Goal: Task Accomplishment & Management: Use online tool/utility

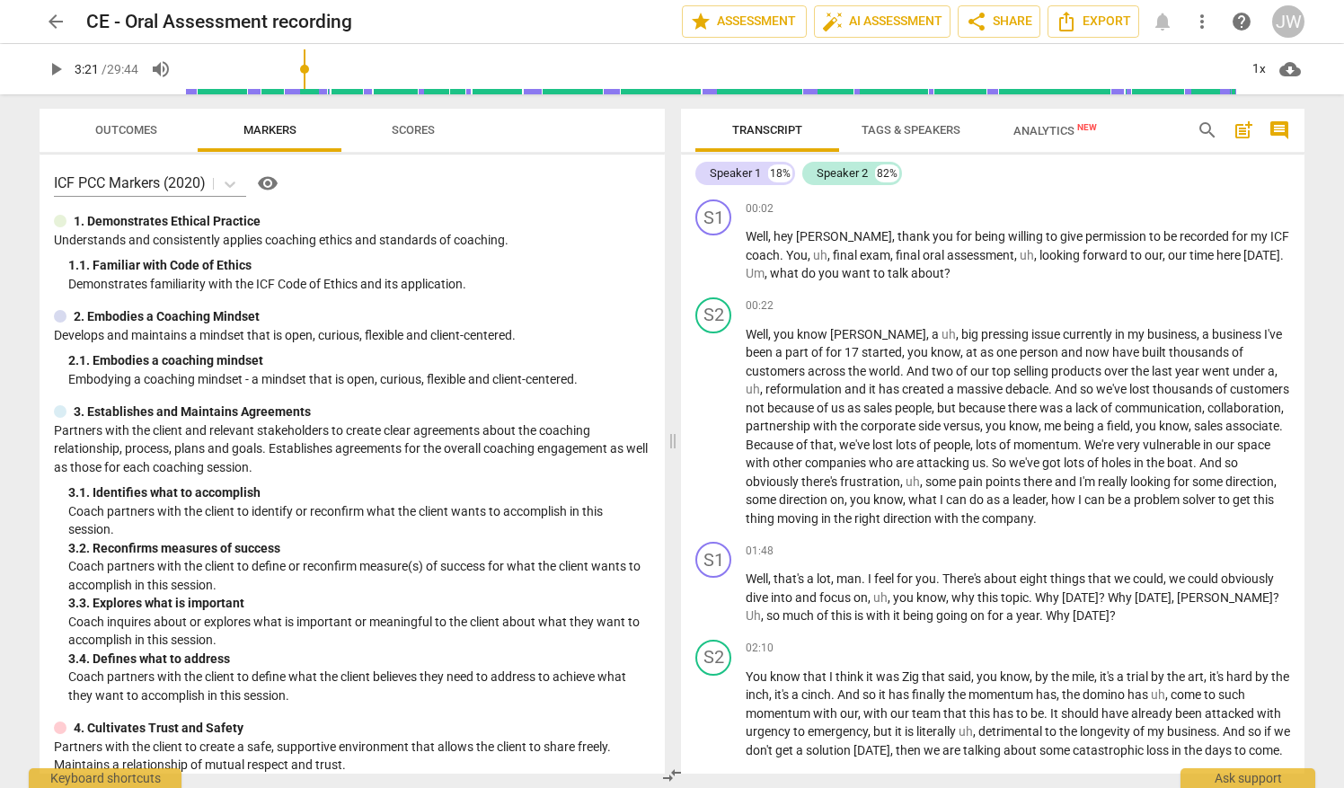
click at [419, 126] on span "Scores" at bounding box center [413, 129] width 43 height 13
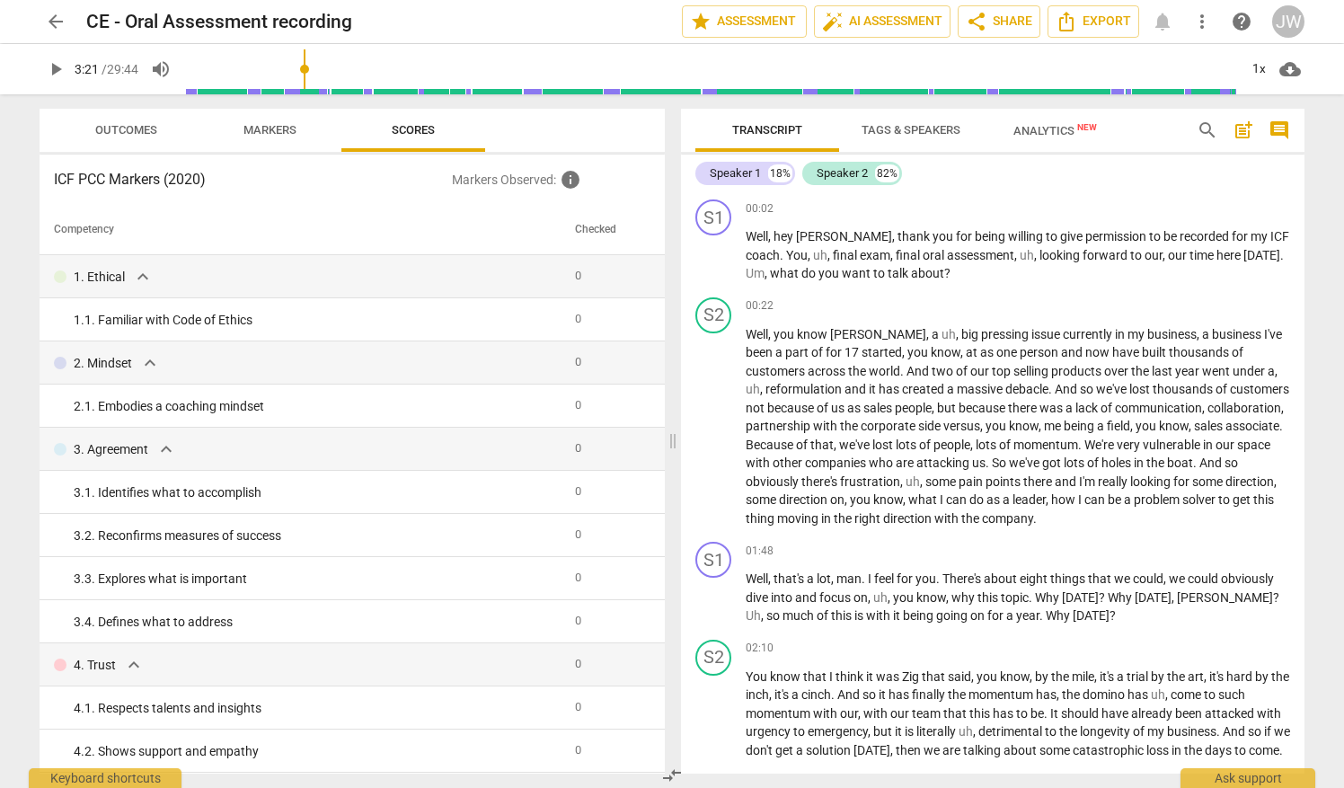
click at [144, 129] on span "Outcomes" at bounding box center [126, 129] width 62 height 13
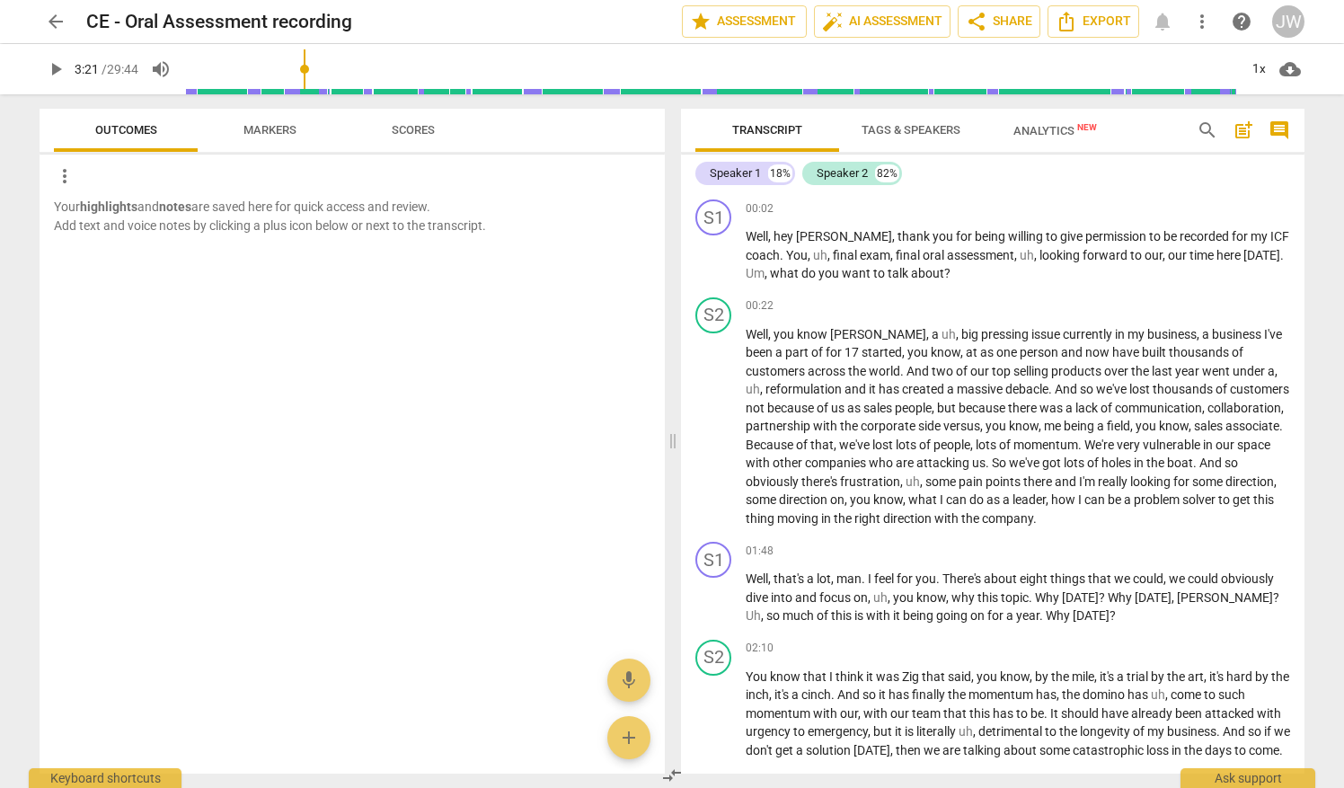
click at [249, 129] on span "Markers" at bounding box center [269, 129] width 53 height 13
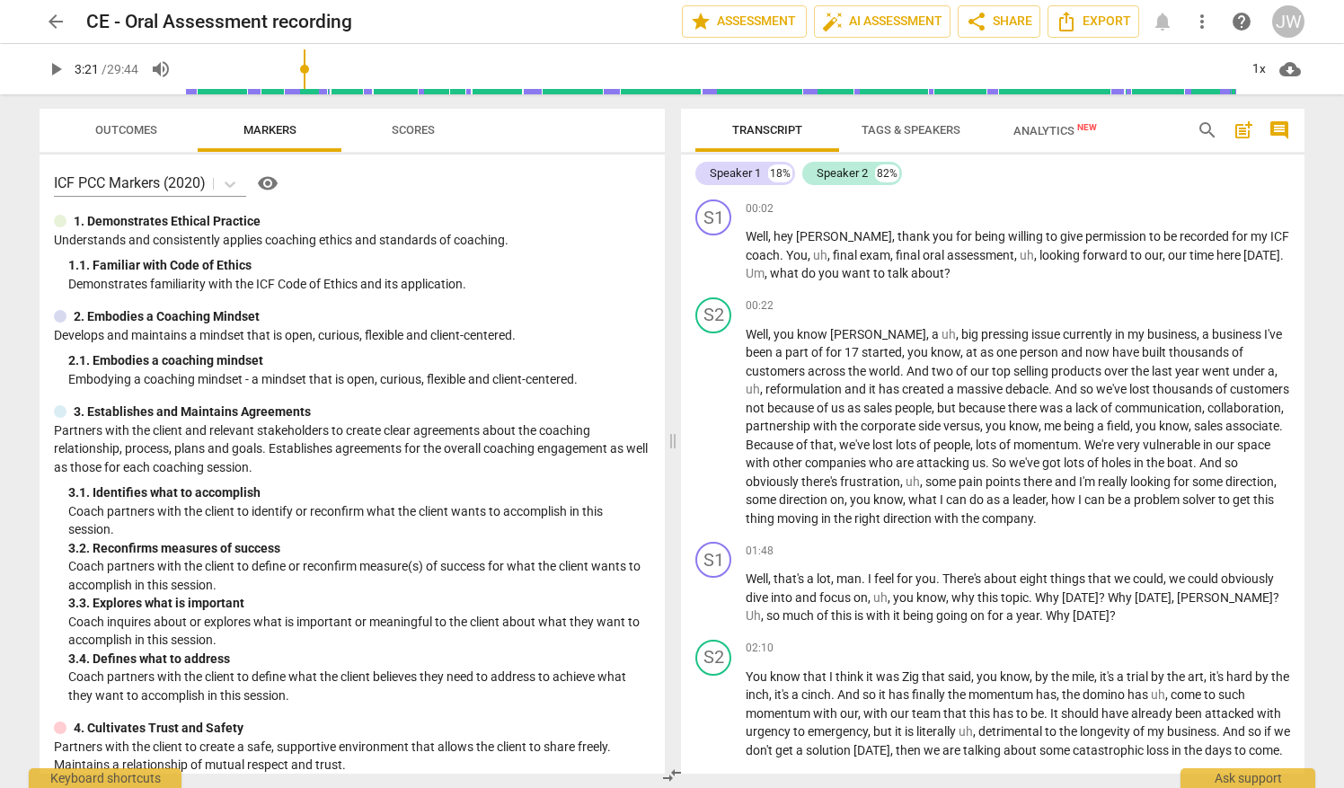
click at [403, 131] on span "Scores" at bounding box center [413, 129] width 43 height 13
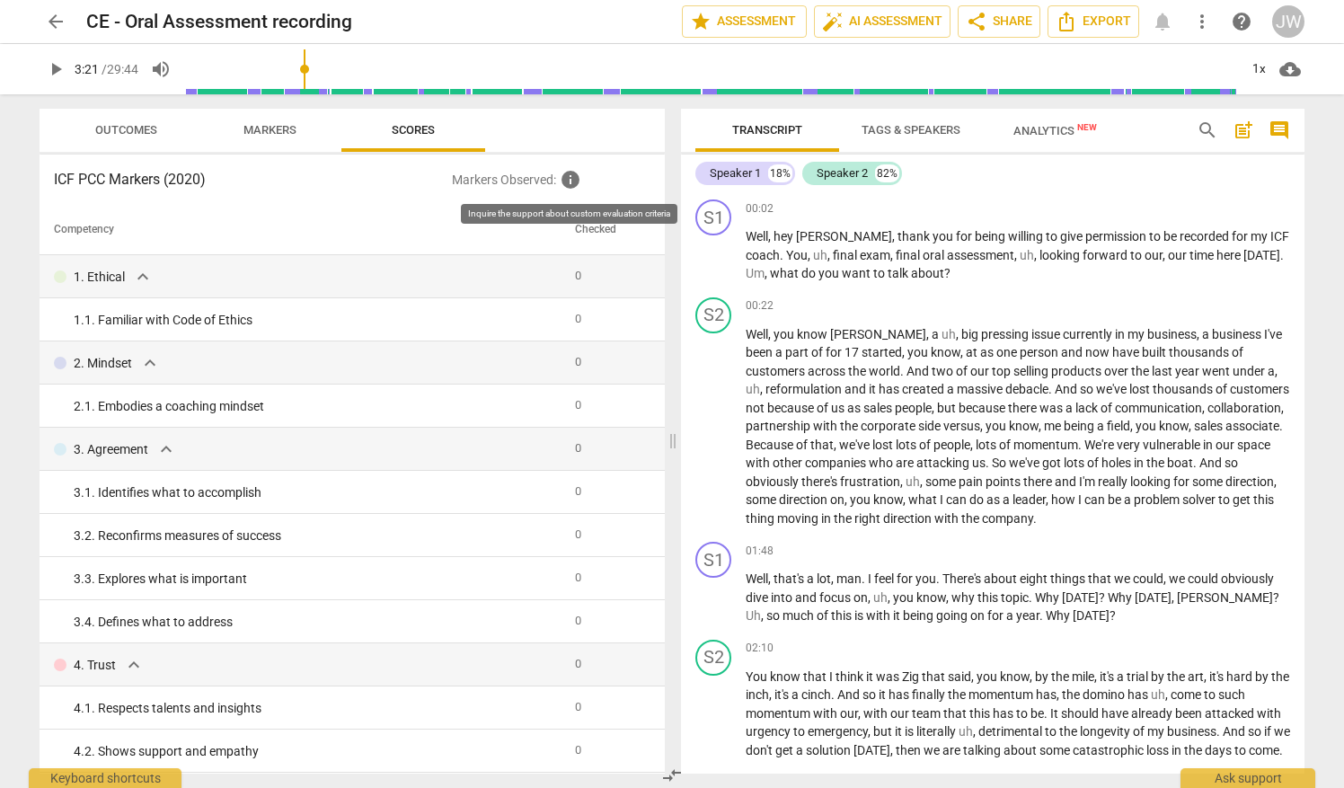
click at [571, 183] on span "info" at bounding box center [571, 180] width 22 height 22
click at [1049, 135] on span "Analytics New" at bounding box center [1055, 130] width 84 height 13
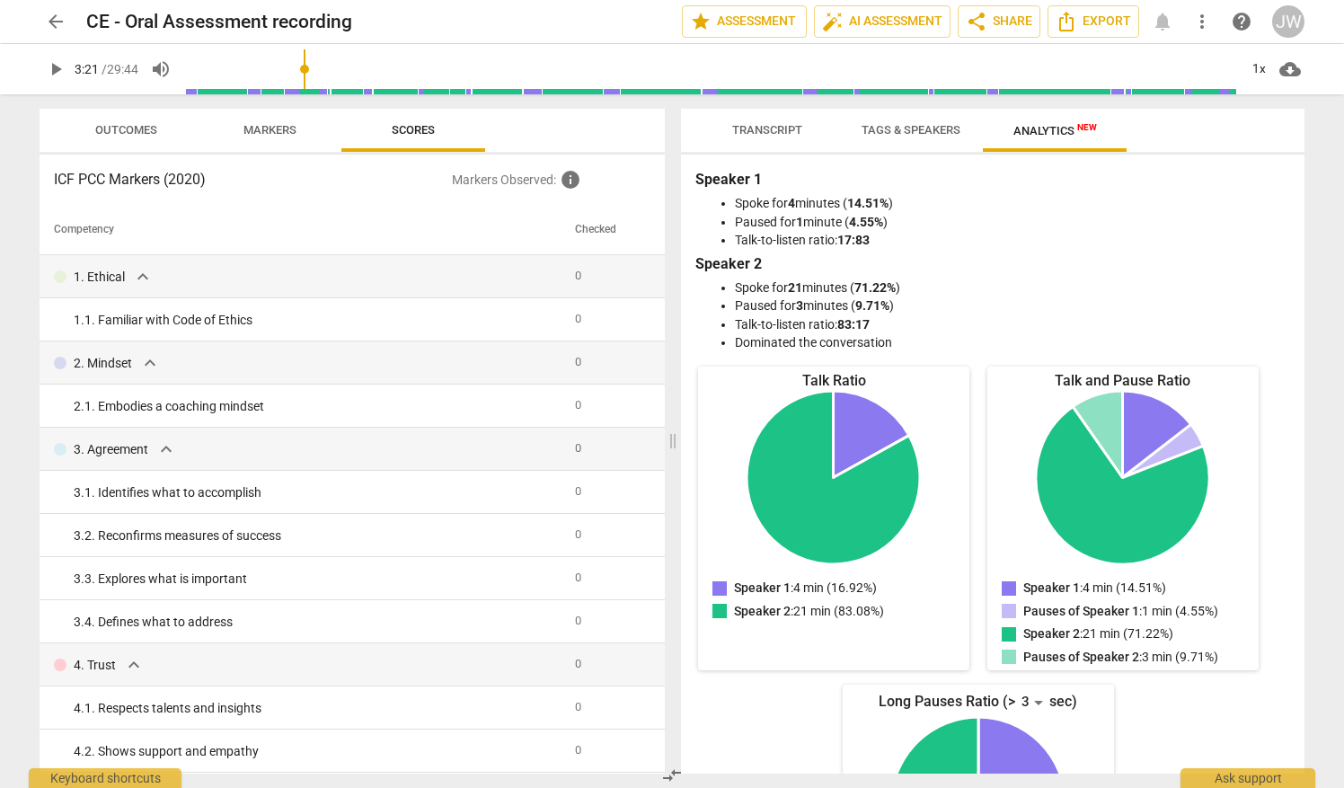
click at [898, 126] on span "Tags & Speakers" at bounding box center [911, 129] width 99 height 13
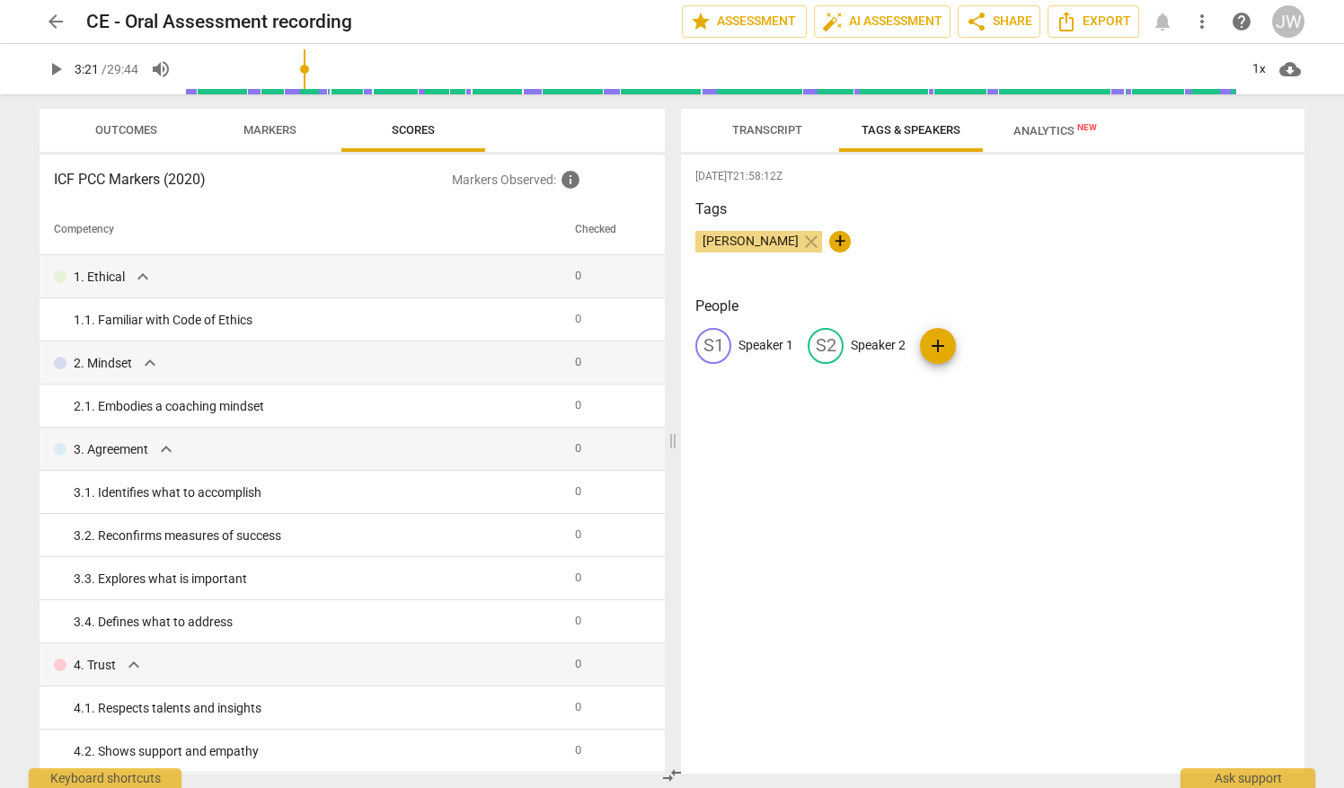
click at [829, 241] on span "+" at bounding box center [840, 242] width 22 height 22
click at [789, 131] on span "Transcript" at bounding box center [767, 129] width 70 height 13
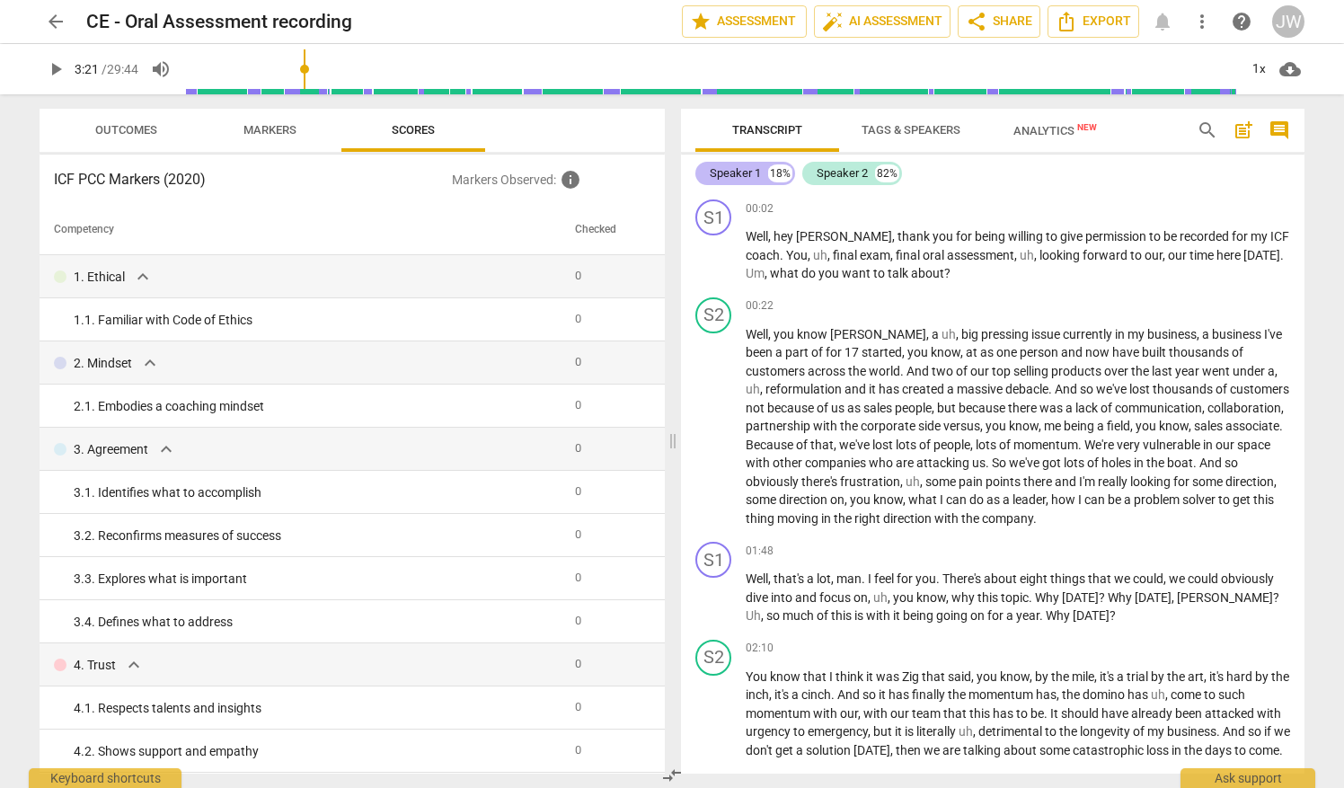
click at [751, 174] on div "Speaker 1" at bounding box center [735, 173] width 51 height 18
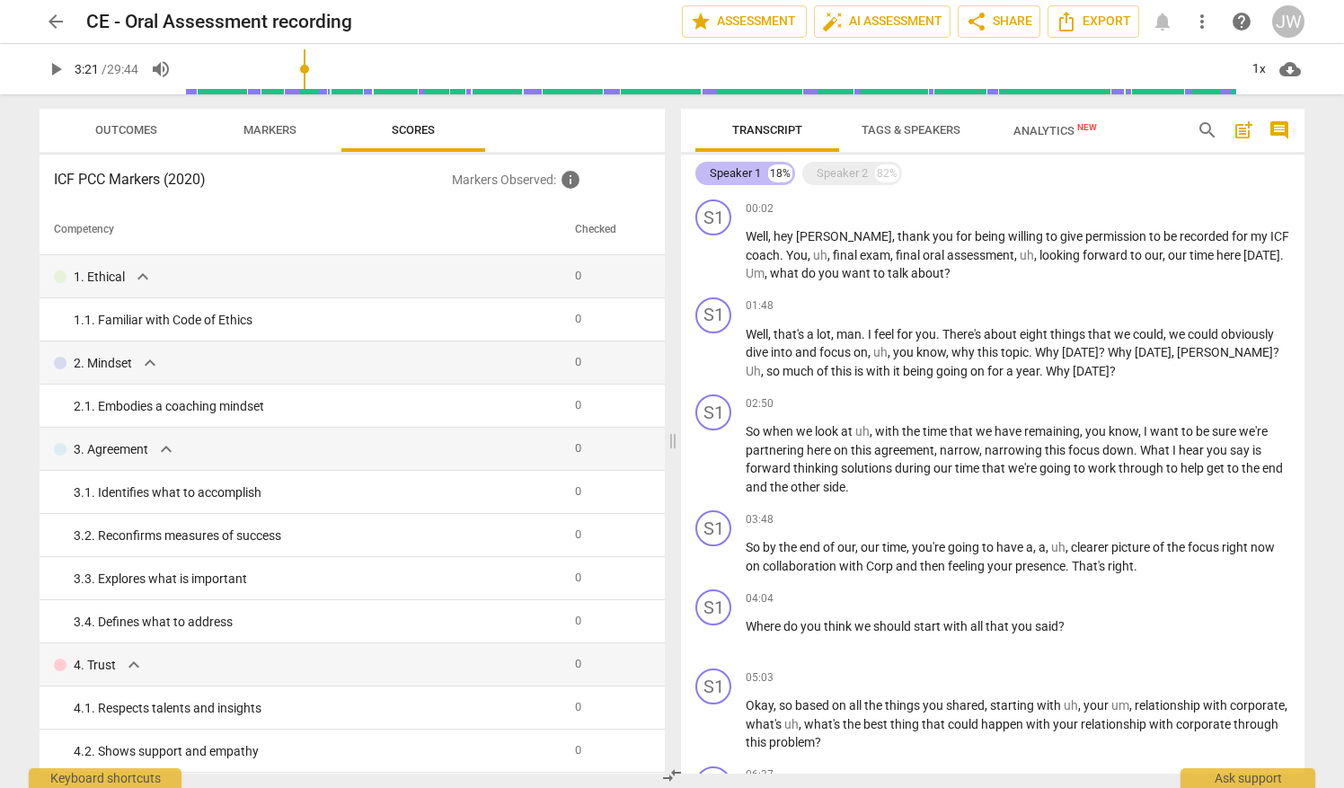
click at [744, 176] on div "Speaker 1" at bounding box center [735, 173] width 51 height 18
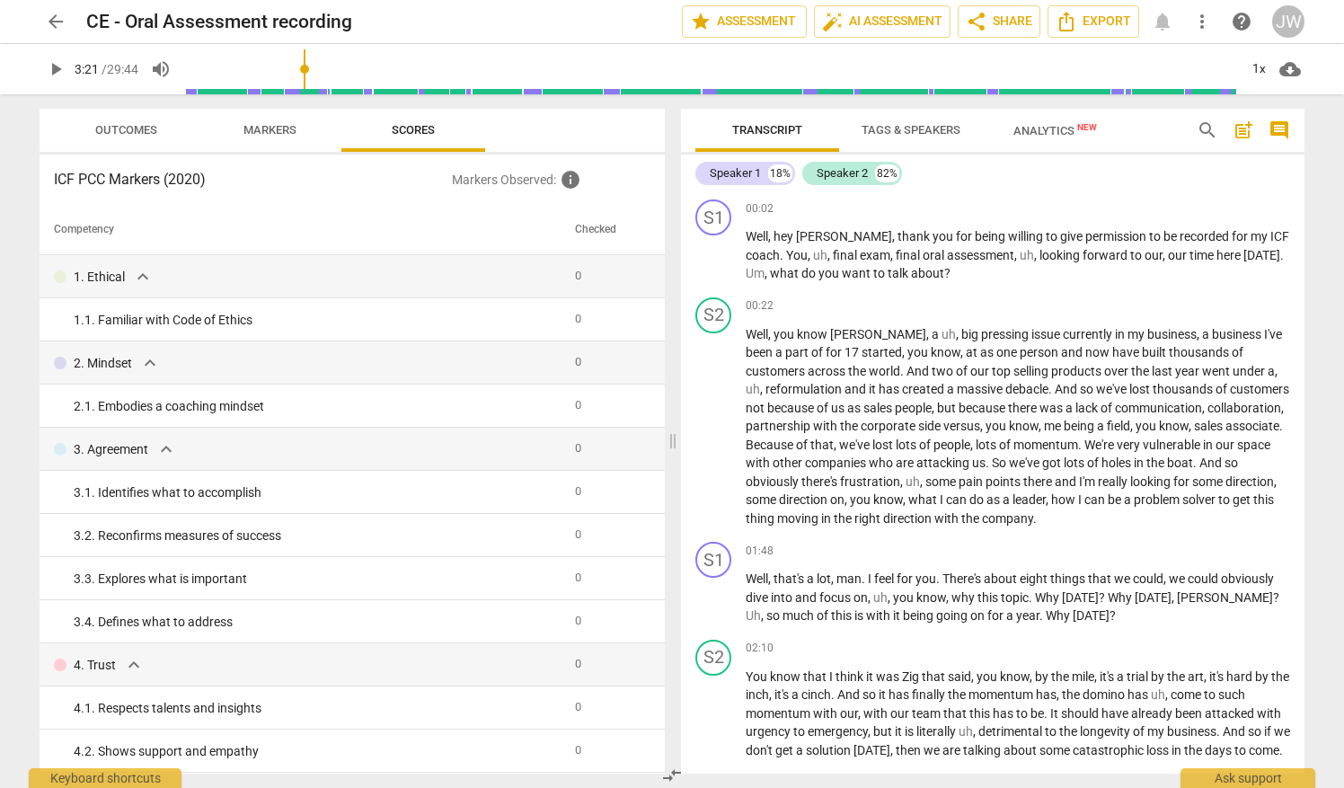
click at [875, 133] on span "Tags & Speakers" at bounding box center [911, 129] width 99 height 13
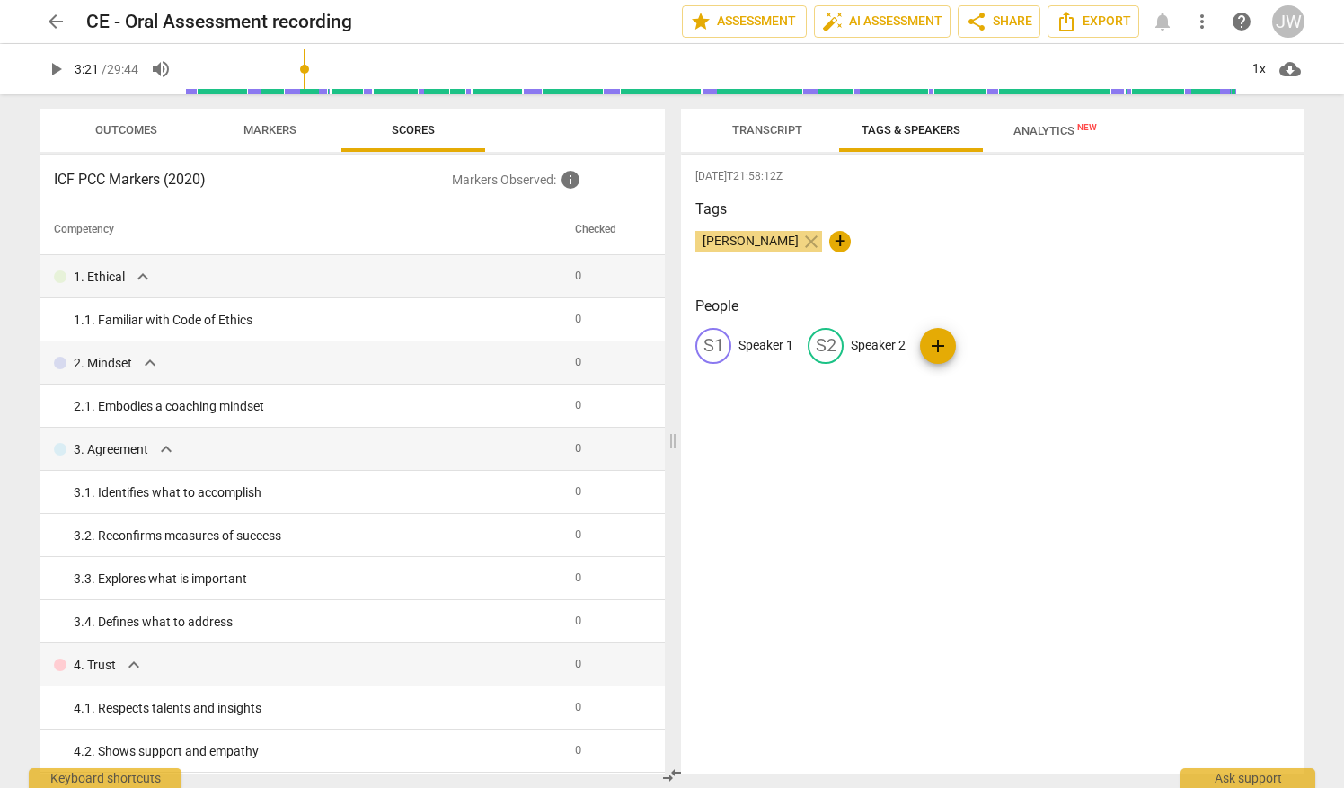
click at [764, 348] on p "Speaker 1" at bounding box center [766, 345] width 55 height 19
type input "Coach"
click at [974, 345] on p "Speaker 2" at bounding box center [995, 345] width 55 height 19
type input "Client"
click at [938, 396] on div "[DATE]T21:58:12Z Tags [PERSON_NAME] close + People CO Coach edit Client delete …" at bounding box center [993, 464] width 624 height 619
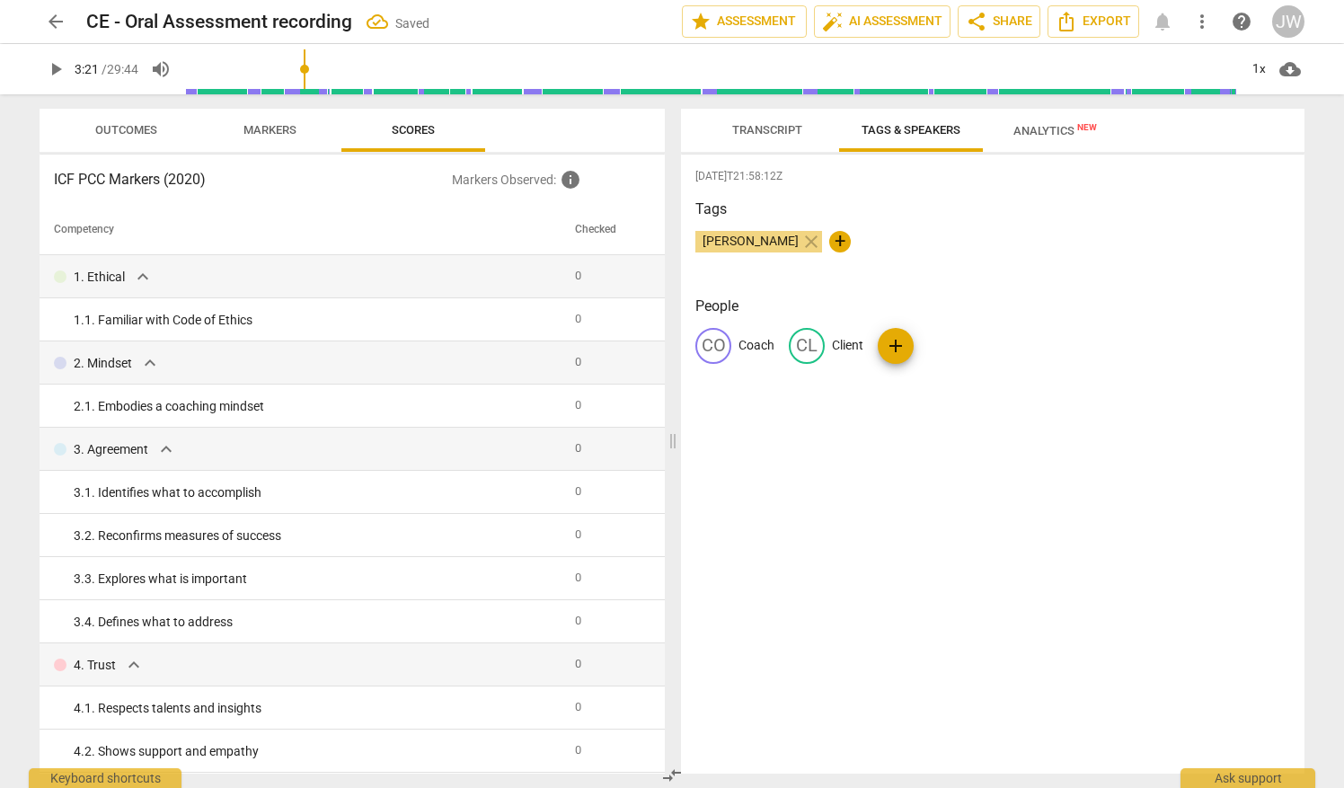
click at [781, 128] on span "Transcript" at bounding box center [767, 129] width 70 height 13
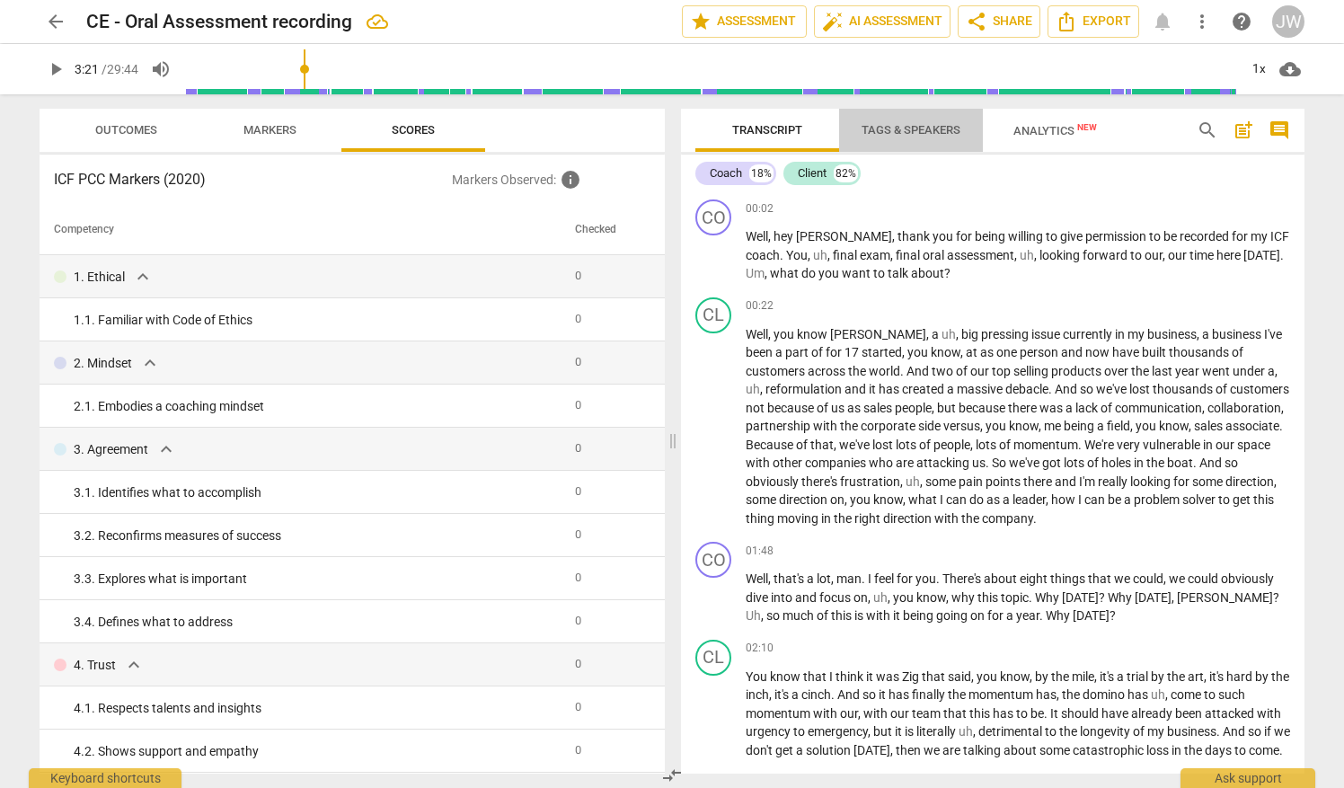
click at [868, 130] on span "Tags & Speakers" at bounding box center [911, 129] width 99 height 13
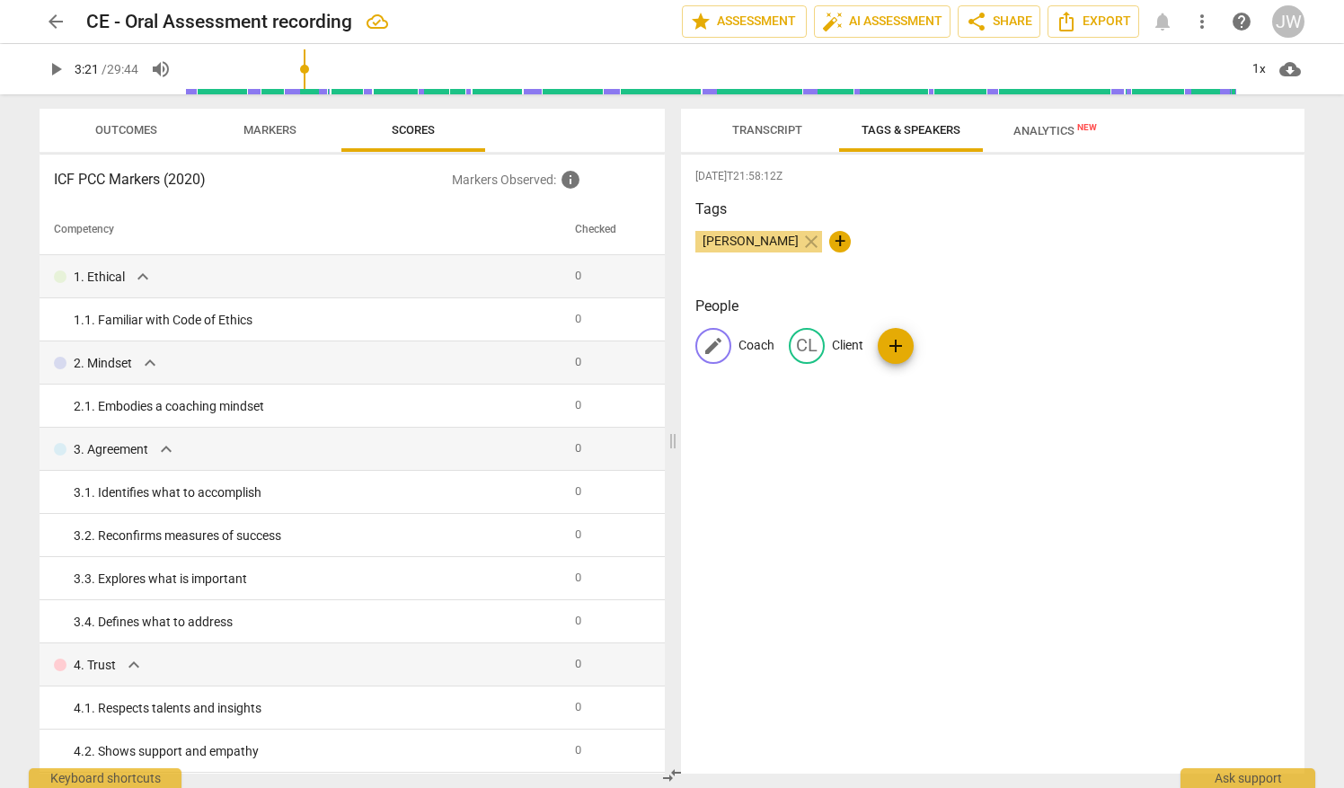
click at [760, 346] on p "Coach" at bounding box center [757, 345] width 36 height 19
click at [788, 345] on input "Coach" at bounding box center [811, 346] width 144 height 29
type input "Coach [PERSON_NAME]"
click at [968, 347] on p "Client" at bounding box center [983, 345] width 31 height 19
click at [762, 128] on span "Transcript" at bounding box center [767, 129] width 70 height 13
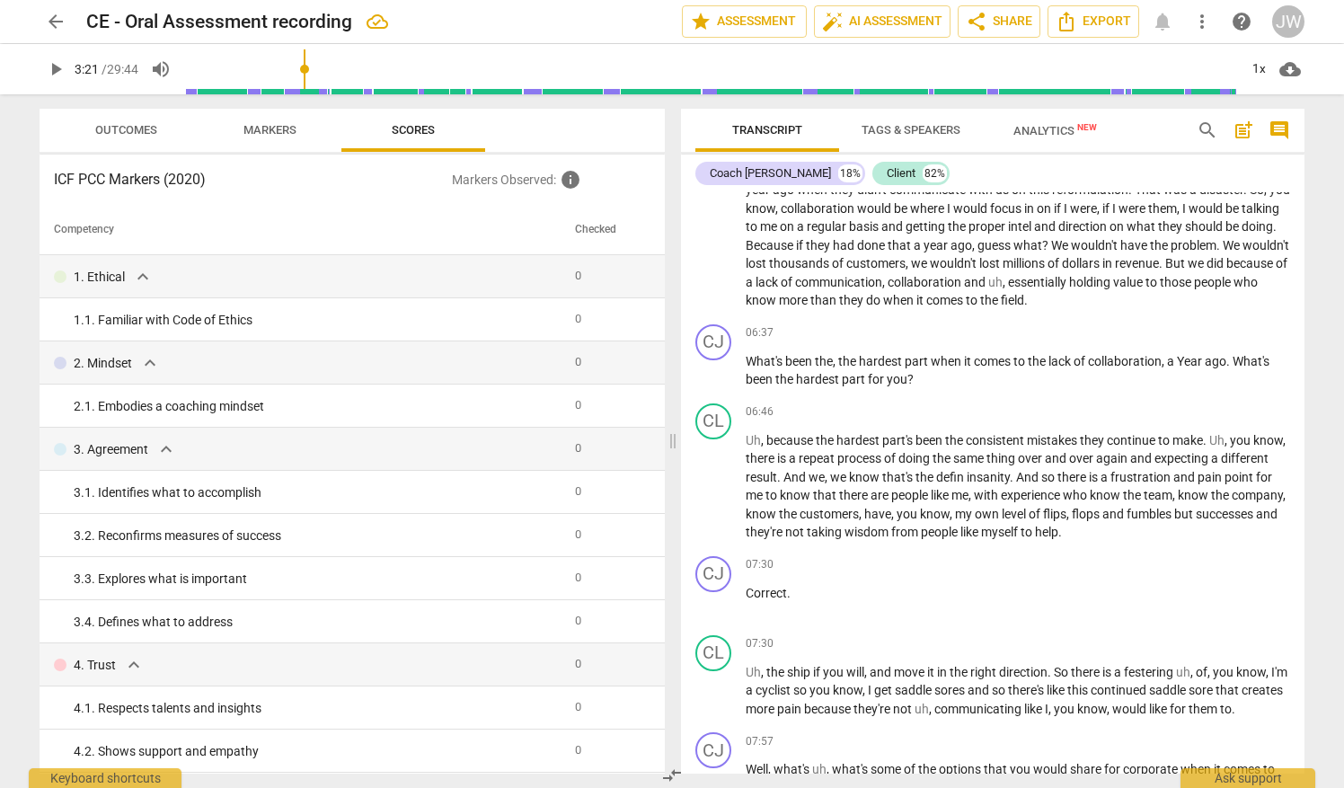
scroll to position [1470, 0]
click at [1279, 131] on span "comment" at bounding box center [1280, 130] width 22 height 22
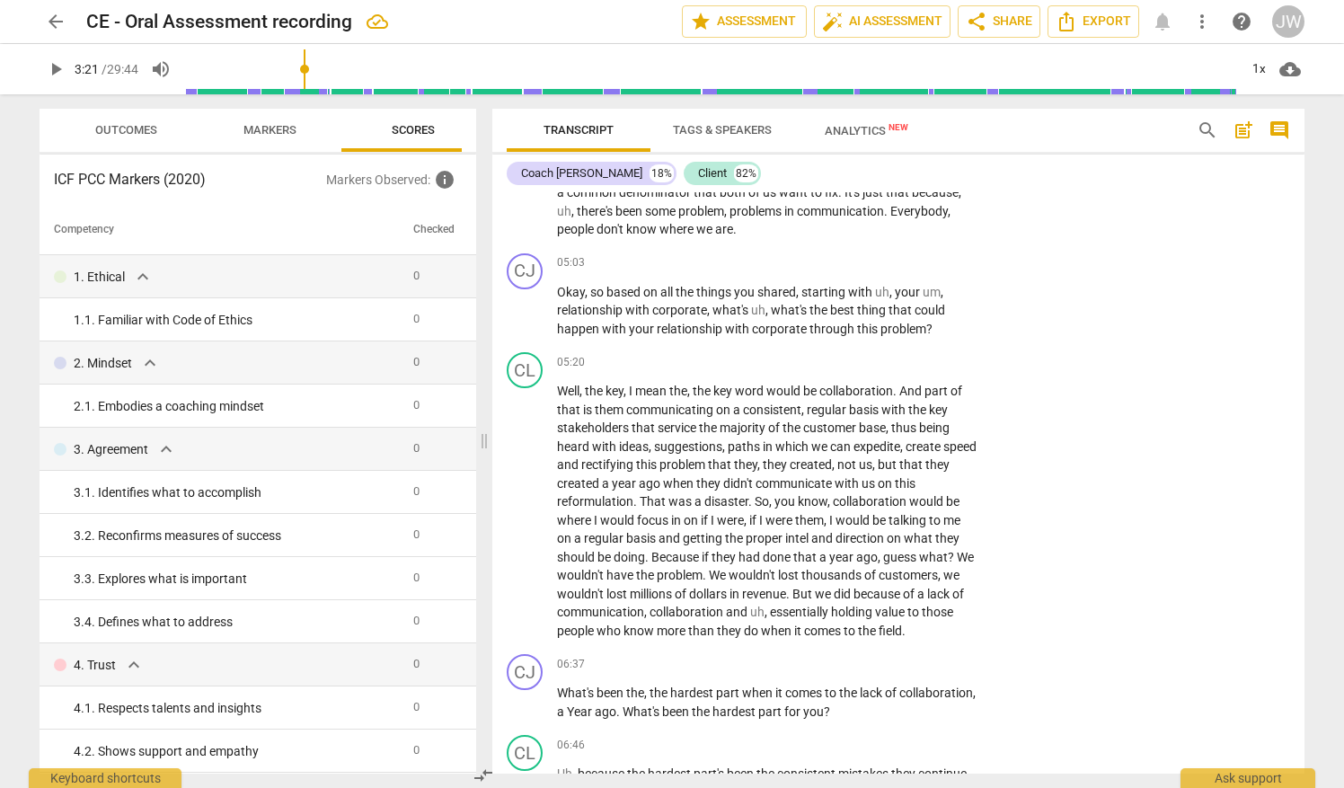
scroll to position [1717, 0]
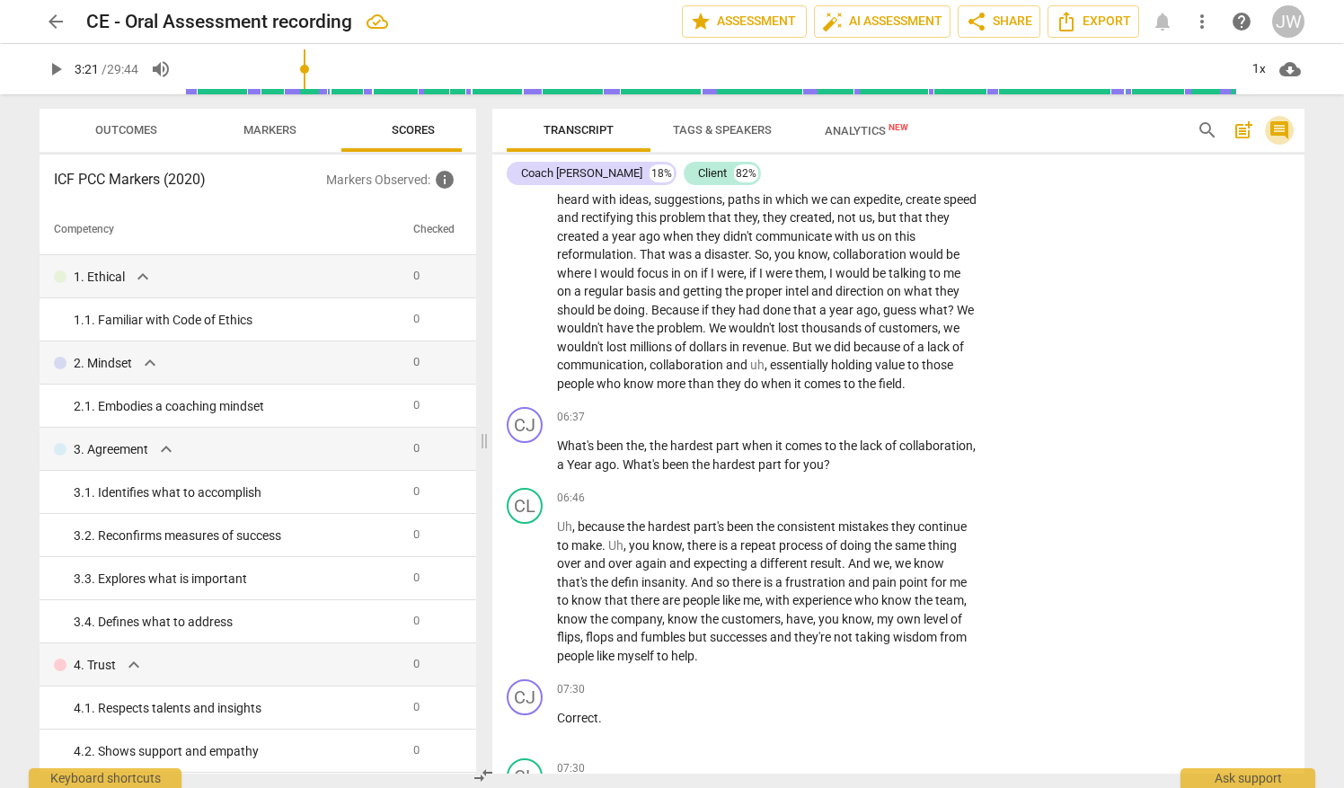
click at [1279, 131] on span "comment" at bounding box center [1280, 130] width 22 height 22
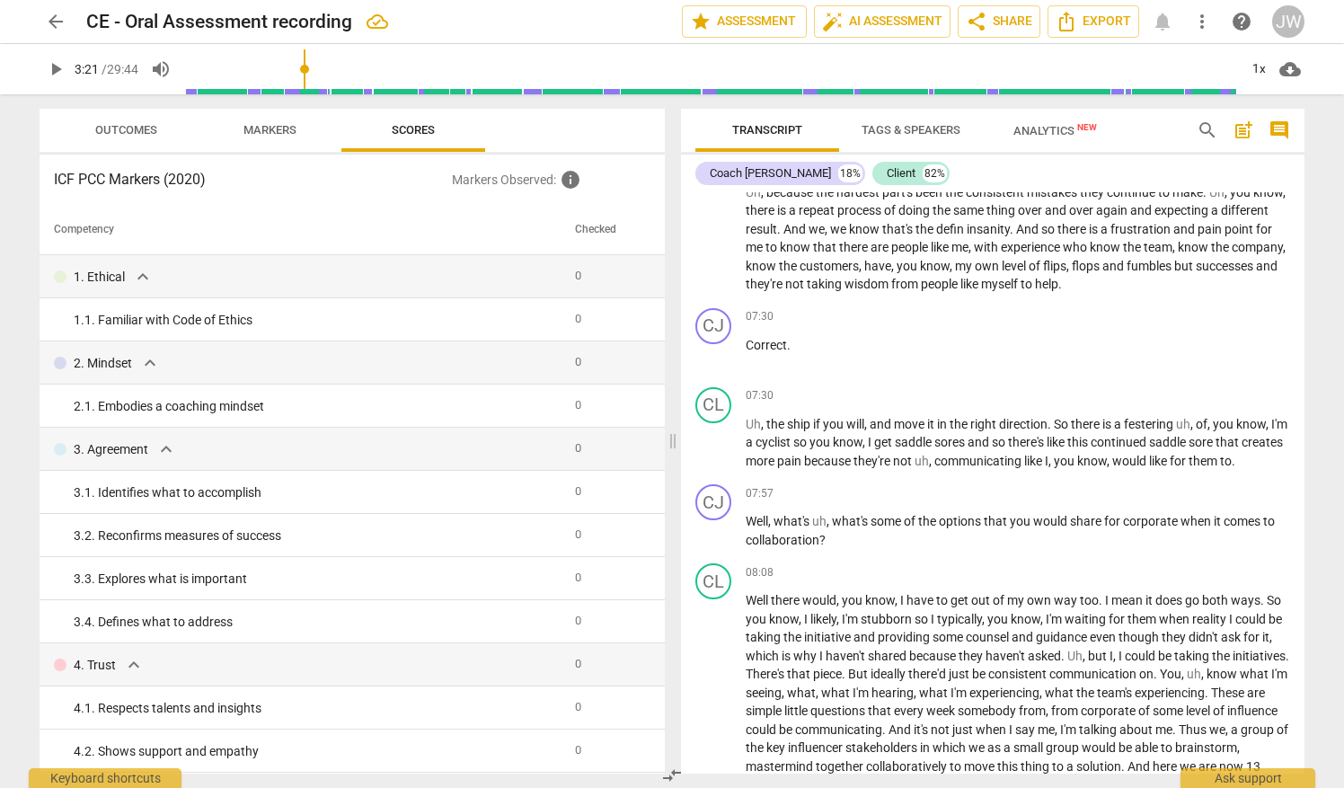
scroll to position [1470, 0]
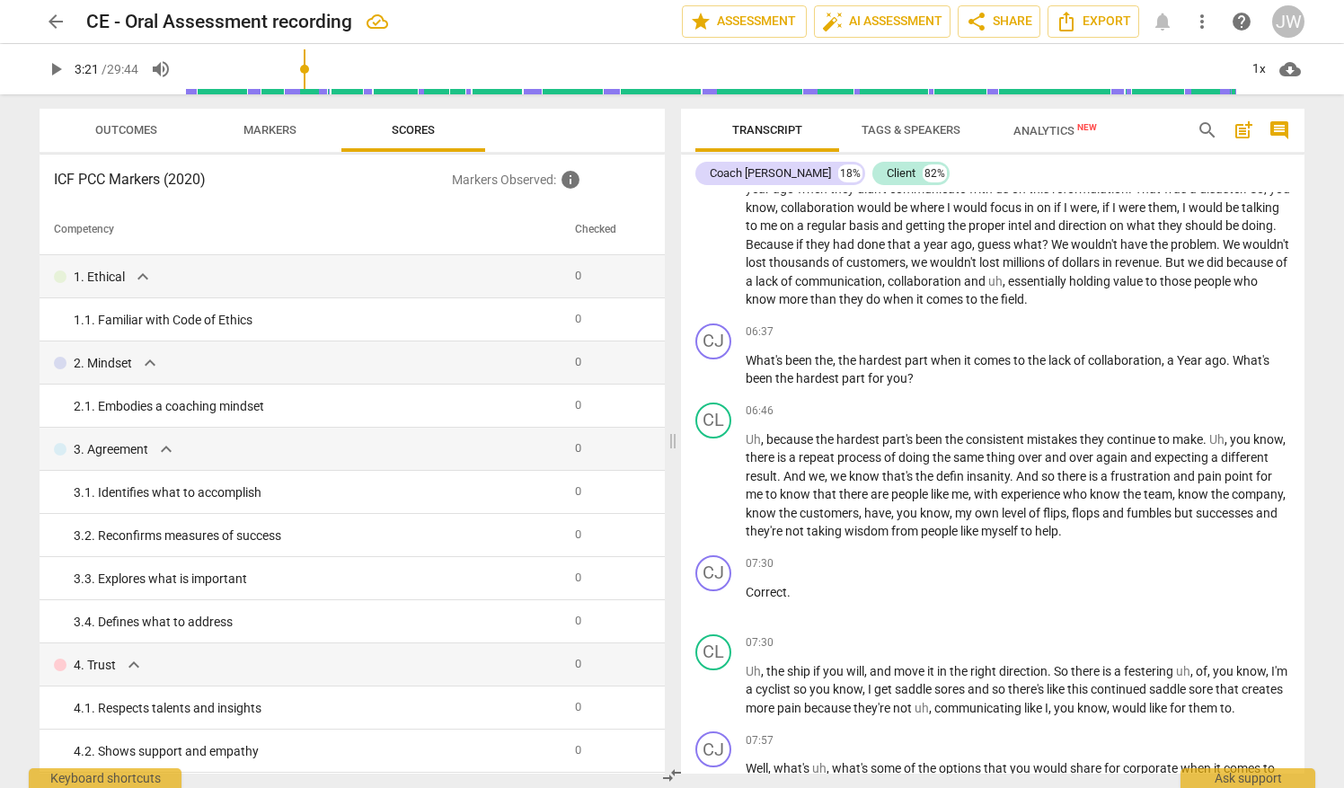
click at [1276, 129] on span "comment" at bounding box center [1280, 130] width 22 height 22
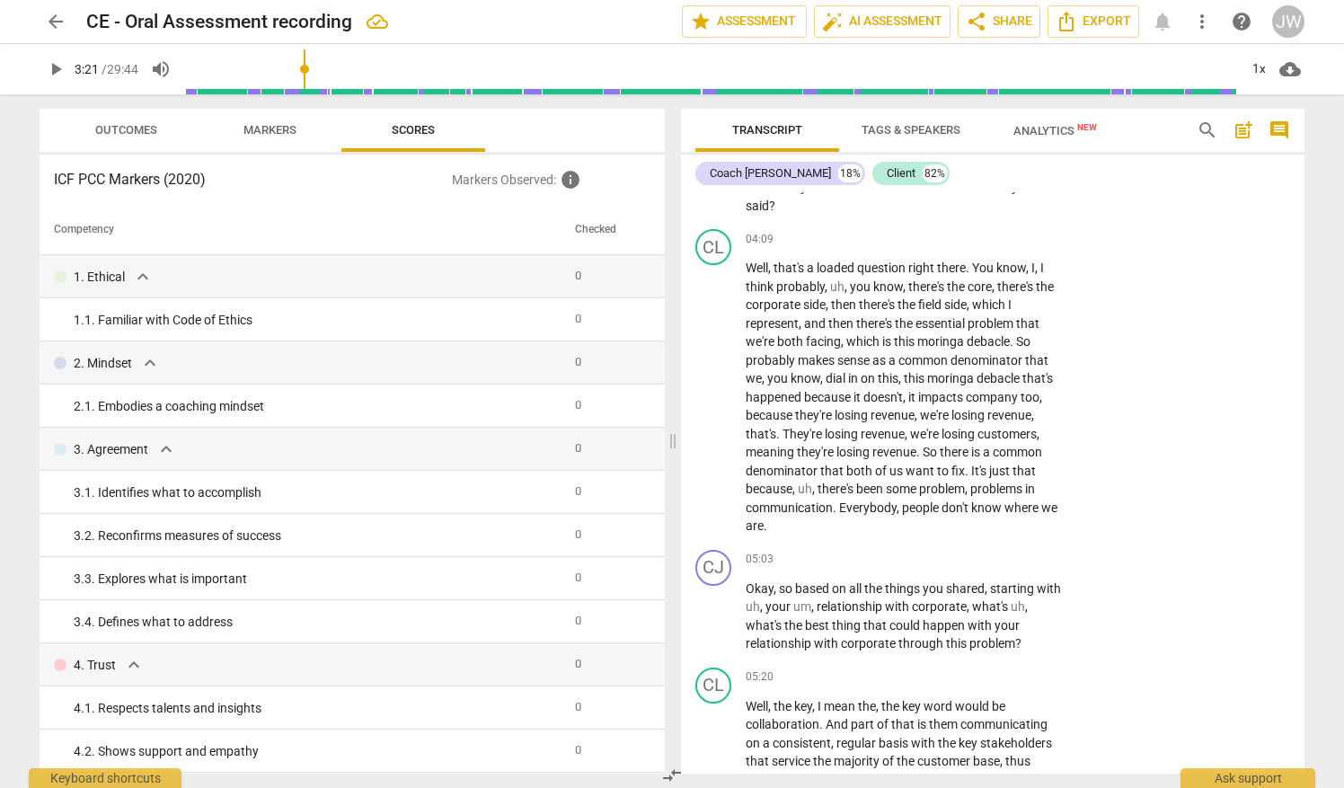
scroll to position [1717, 0]
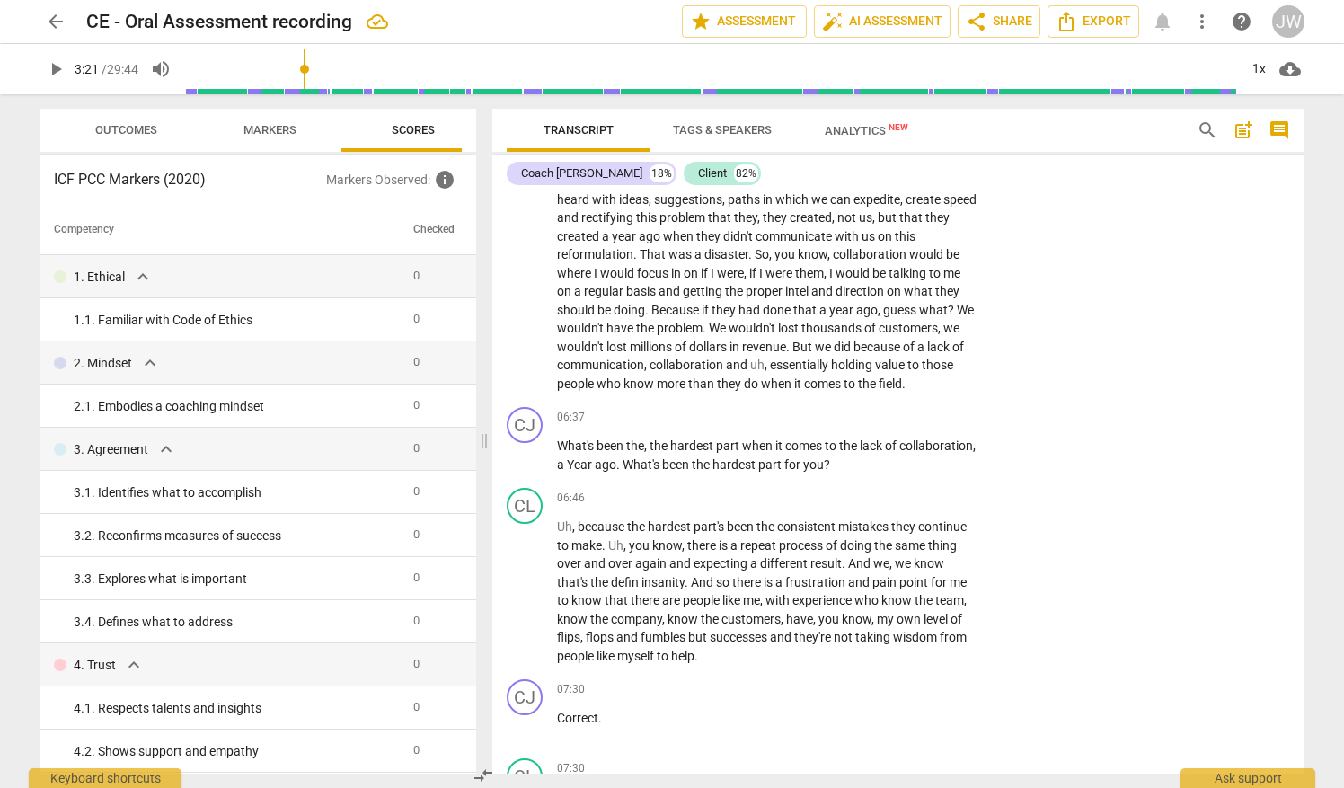
click at [1276, 129] on span "comment" at bounding box center [1280, 130] width 22 height 22
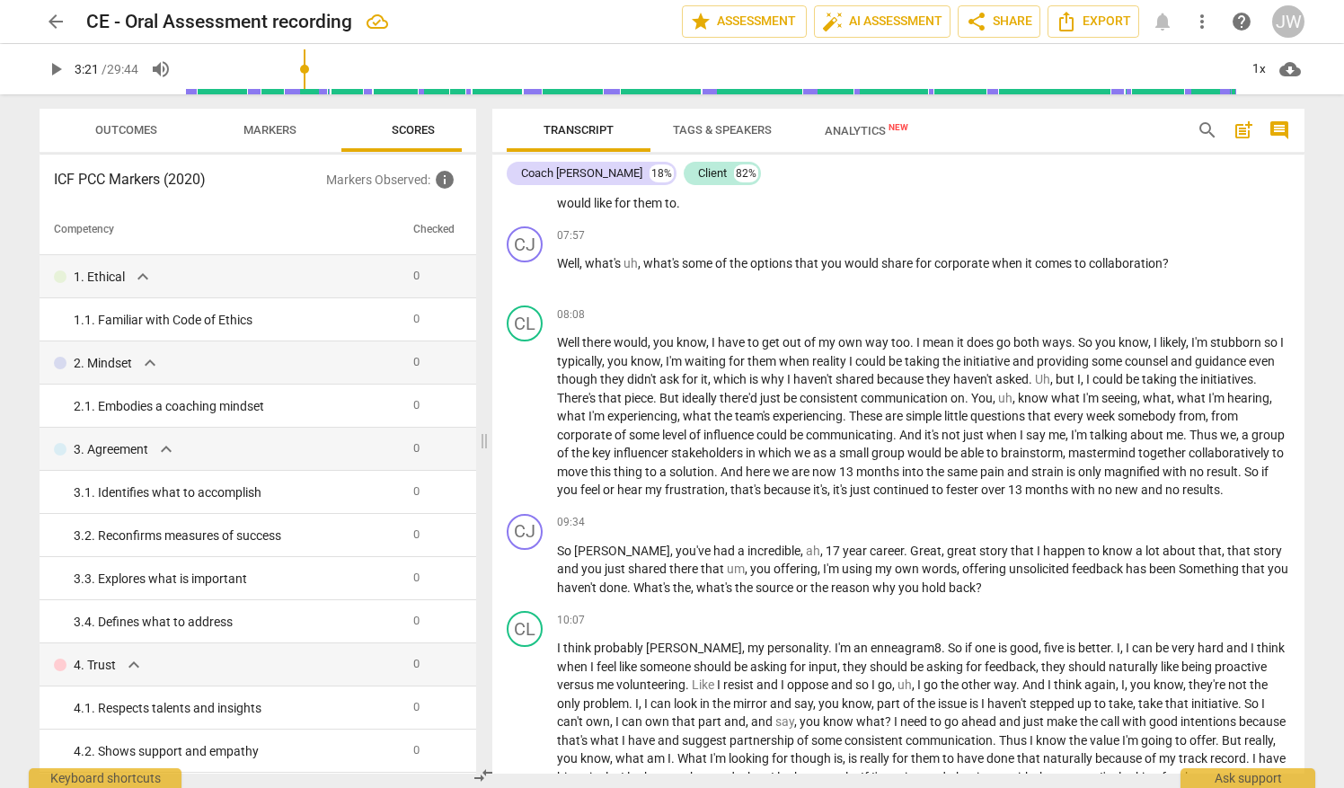
scroll to position [1470, 0]
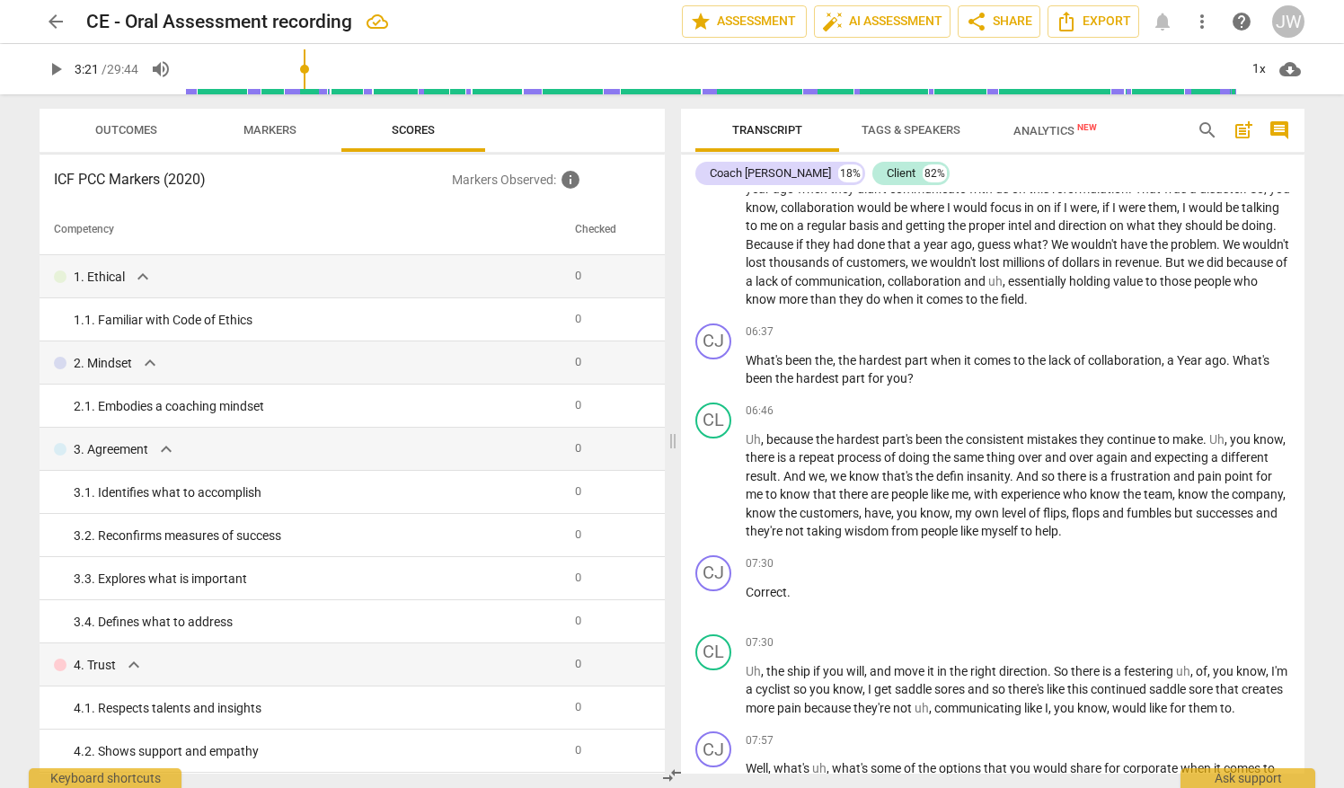
click at [1276, 129] on span "comment" at bounding box center [1280, 130] width 22 height 22
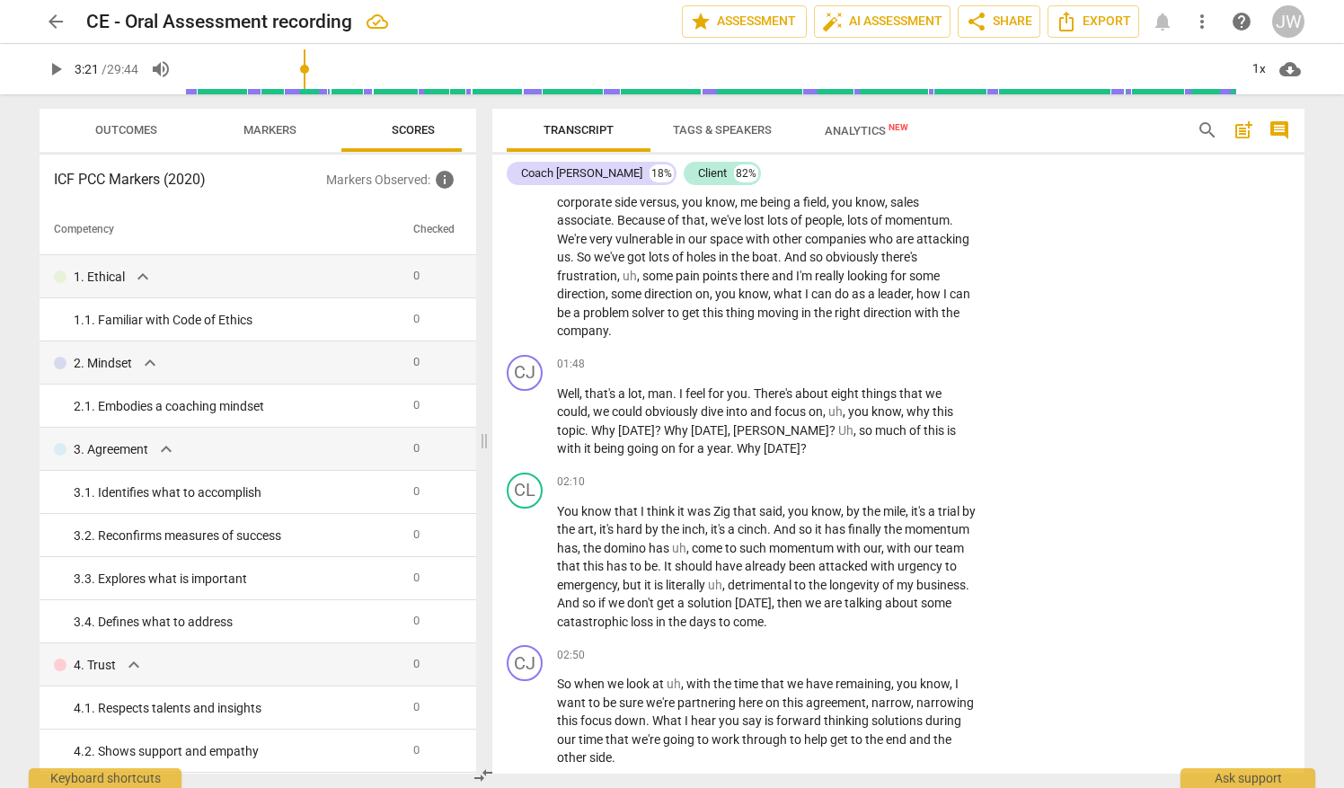
scroll to position [0, 0]
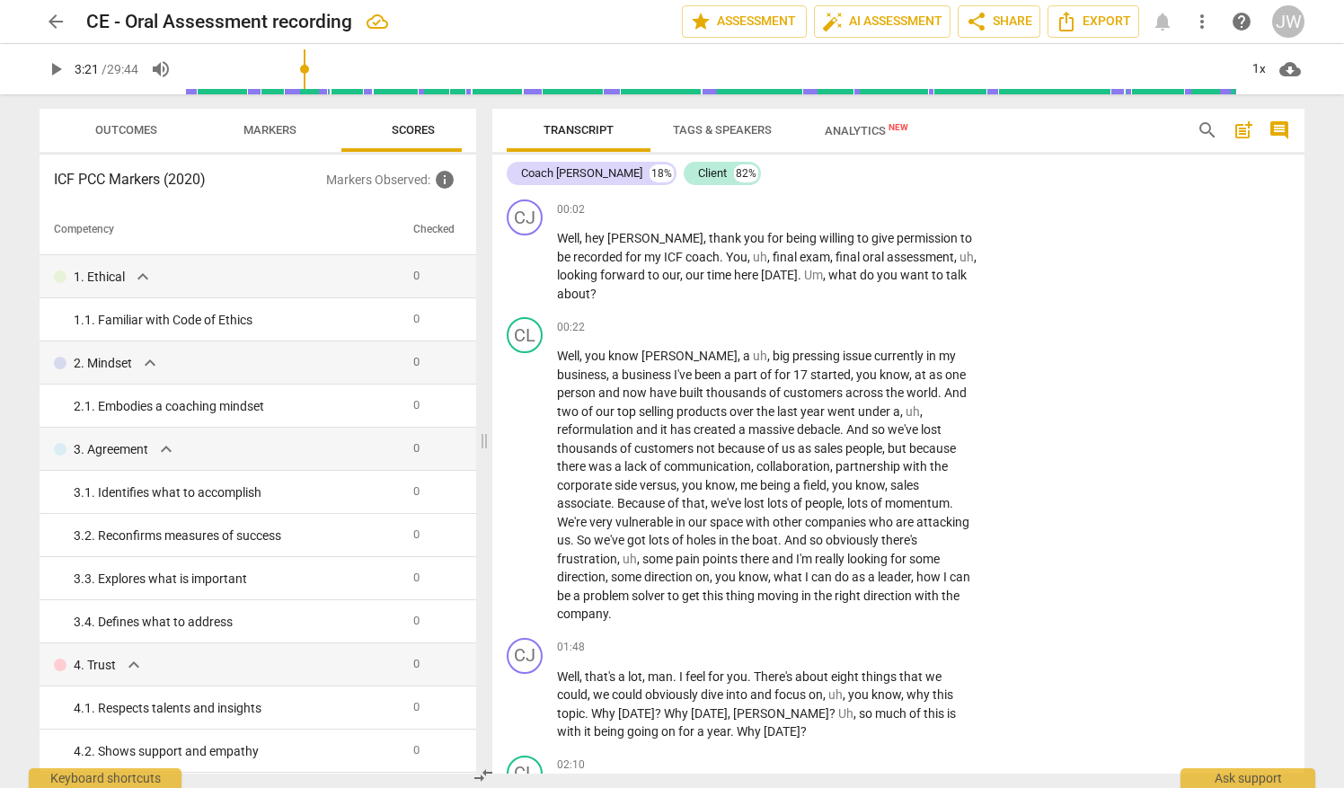
type input "202"
